Goal: Find specific page/section: Find specific page/section

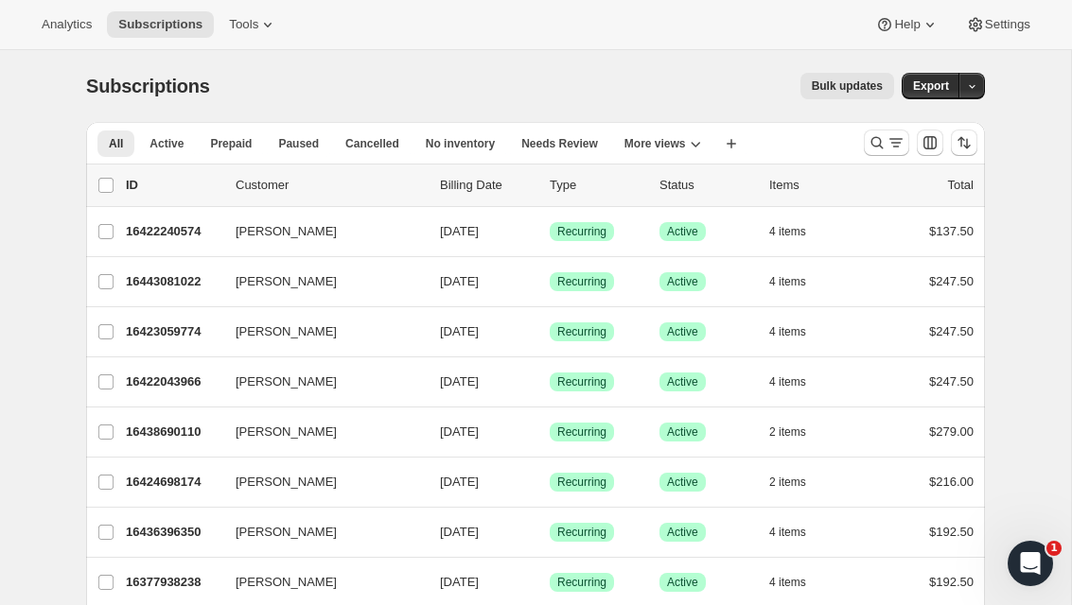
click at [60, 35] on button "Analytics" at bounding box center [66, 24] width 73 height 26
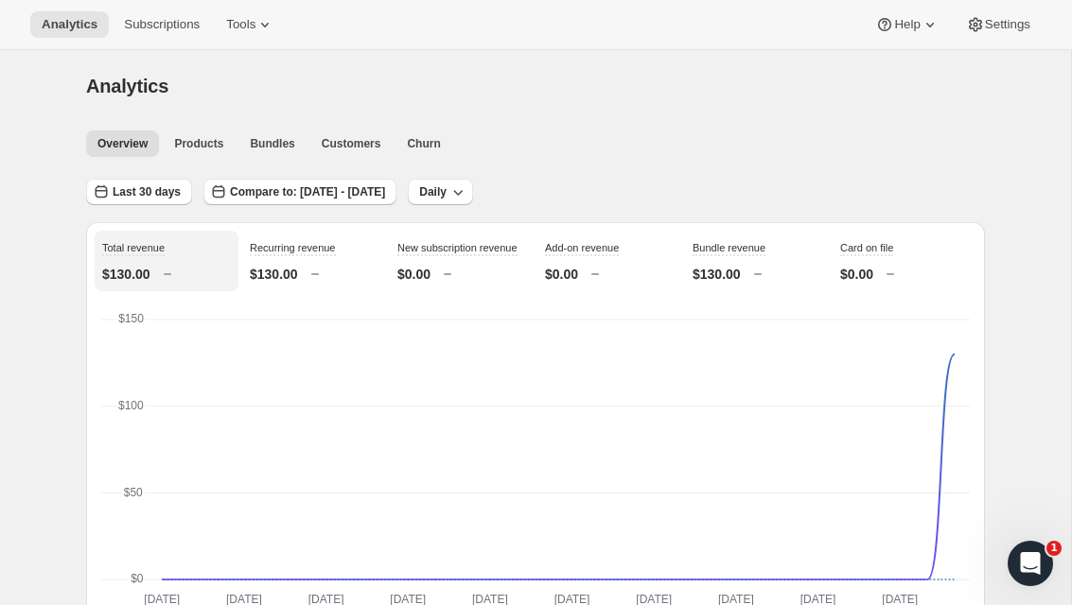
click at [189, 140] on span "Products" at bounding box center [198, 143] width 49 height 15
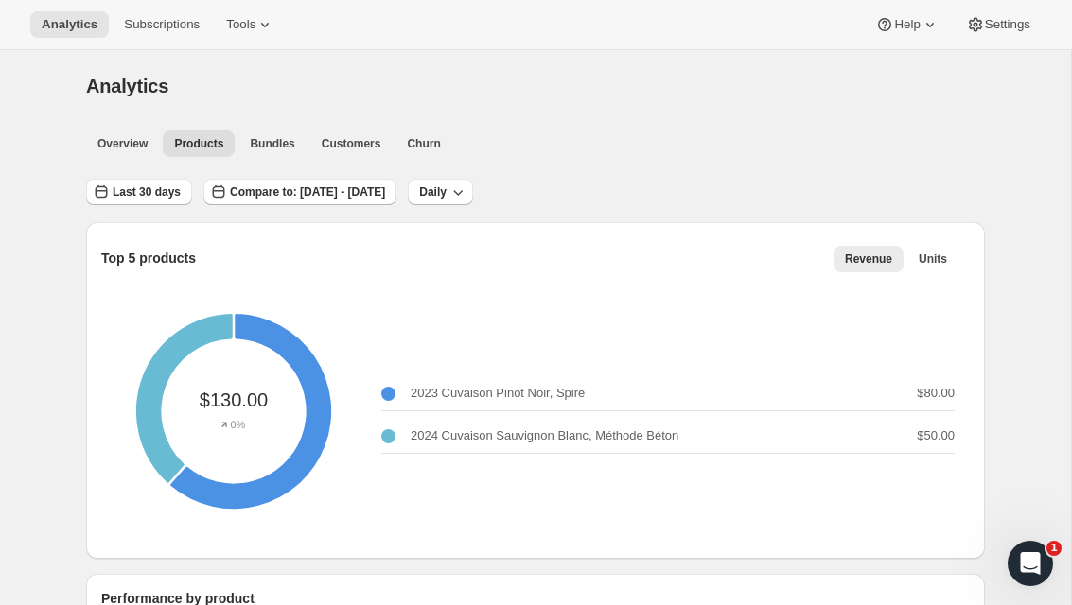
click at [334, 125] on div "Overview Products Bundles Customers Churn More views Overview Products Bundles …" at bounding box center [530, 143] width 910 height 42
click at [245, 35] on button "Tools" at bounding box center [250, 24] width 71 height 26
